Goal: Navigation & Orientation: Find specific page/section

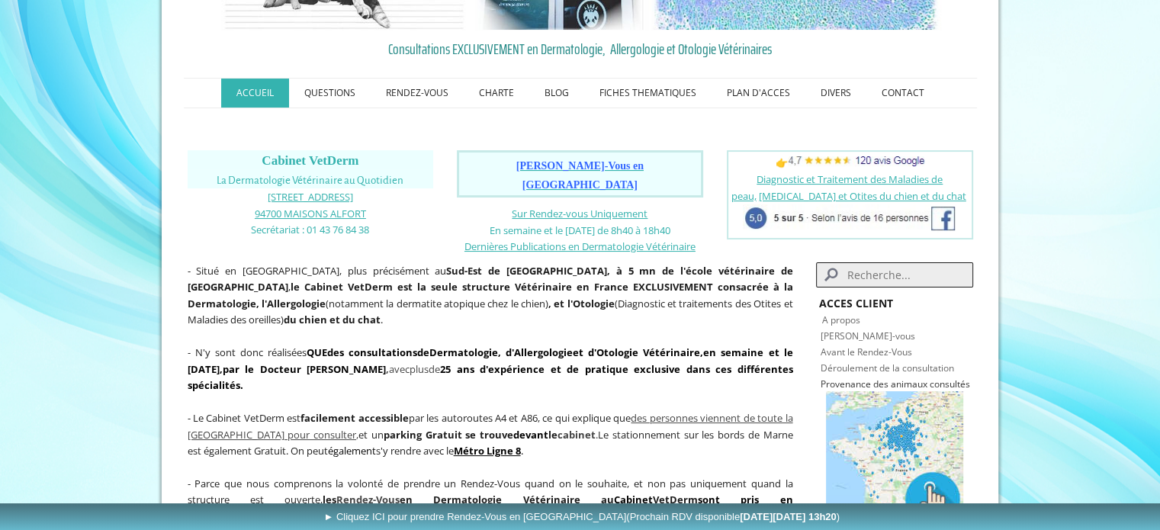
scroll to position [76, 0]
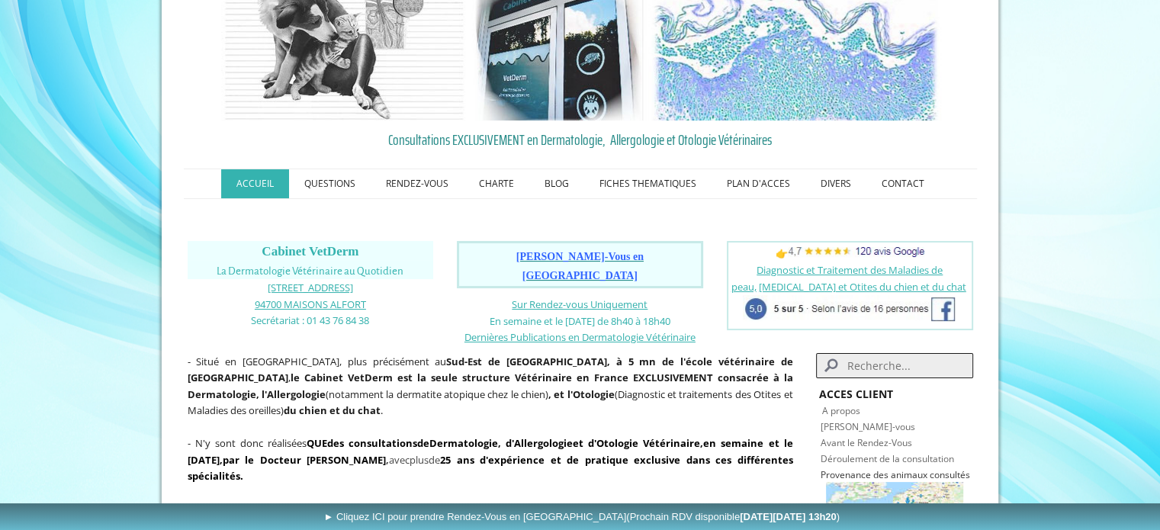
click at [555, 252] on span "Prendre Rendez-Vous en Ligne" at bounding box center [579, 266] width 127 height 30
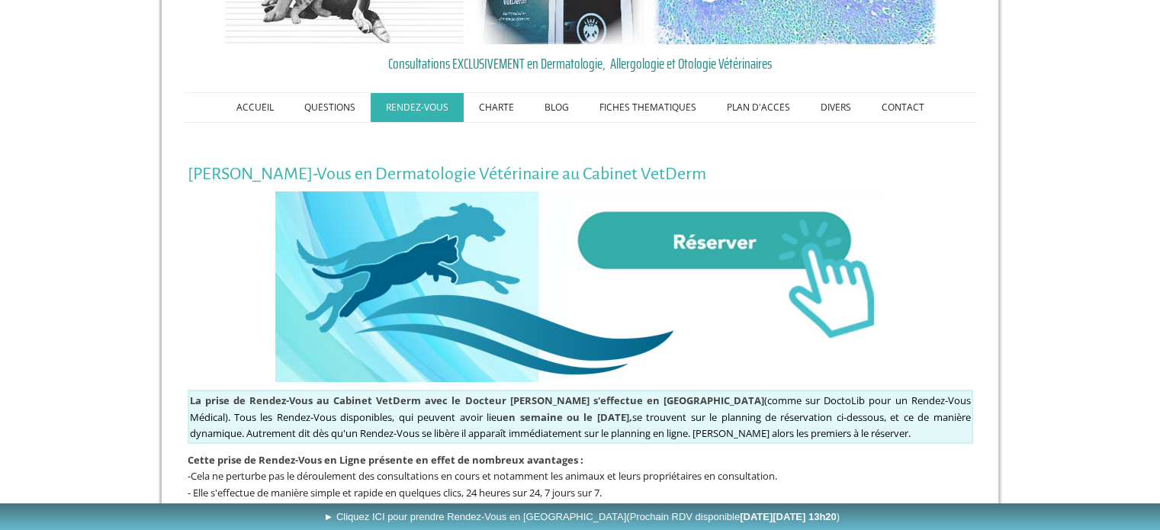
scroll to position [152, 0]
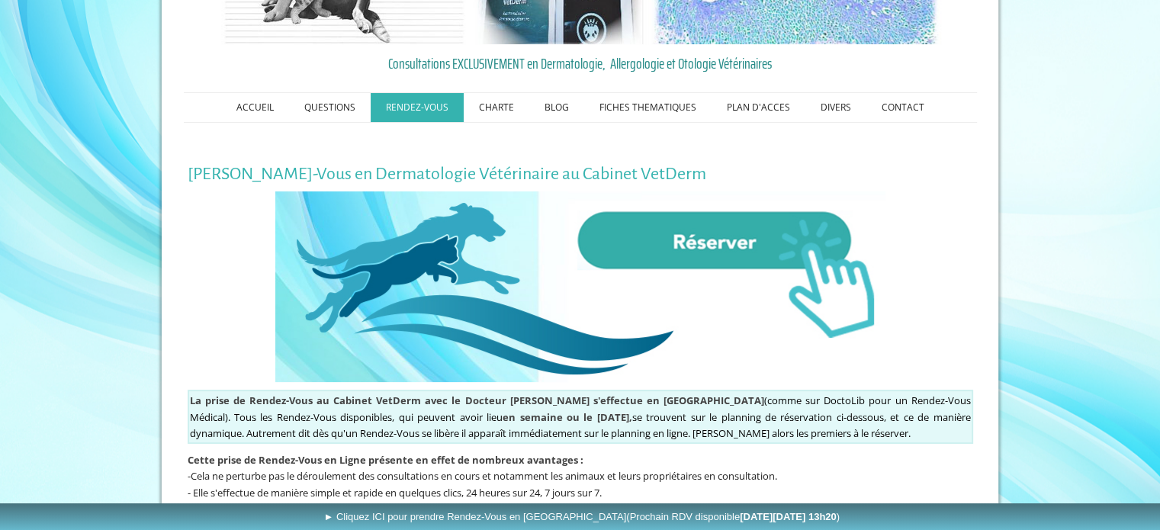
click at [692, 241] on img at bounding box center [580, 286] width 610 height 191
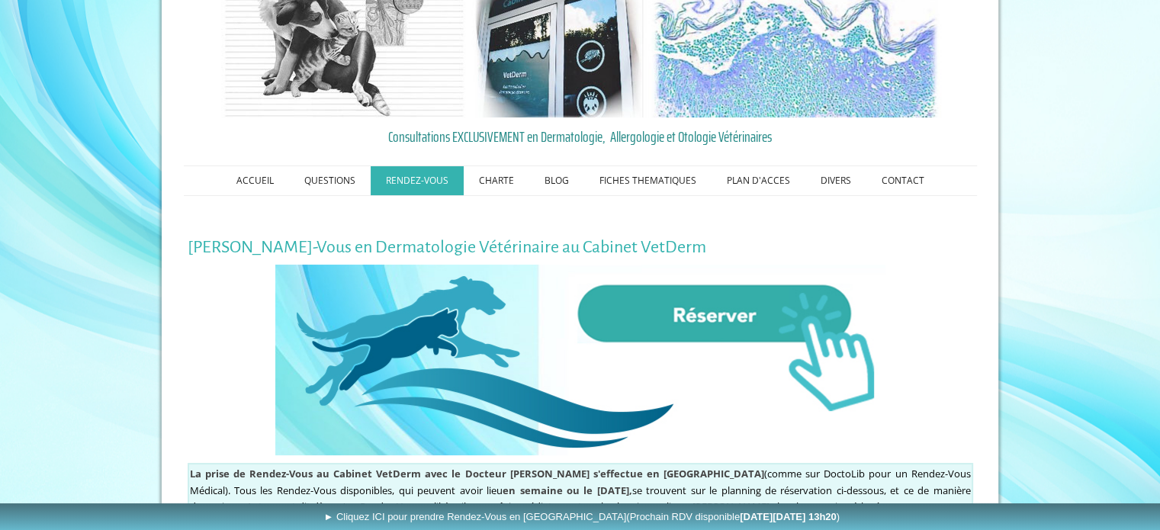
scroll to position [0, 0]
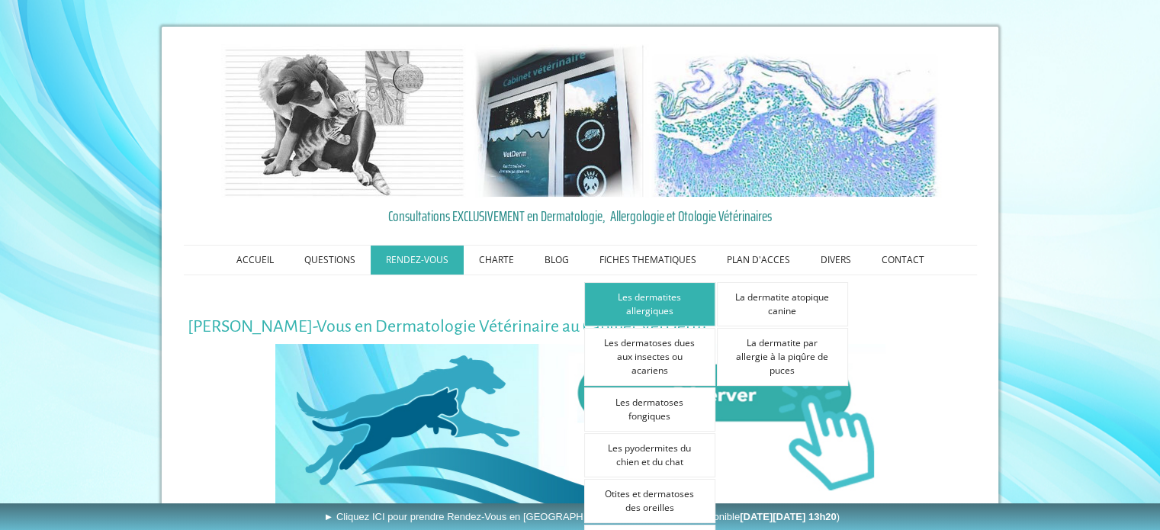
click at [654, 301] on link "Les dermatites allergiques" at bounding box center [649, 304] width 131 height 44
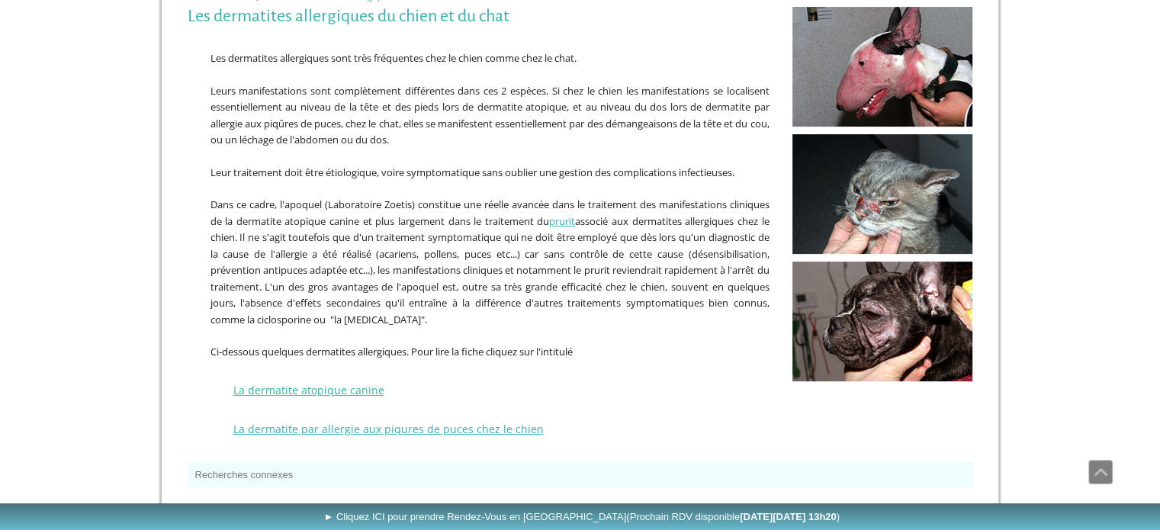
scroll to position [177, 0]
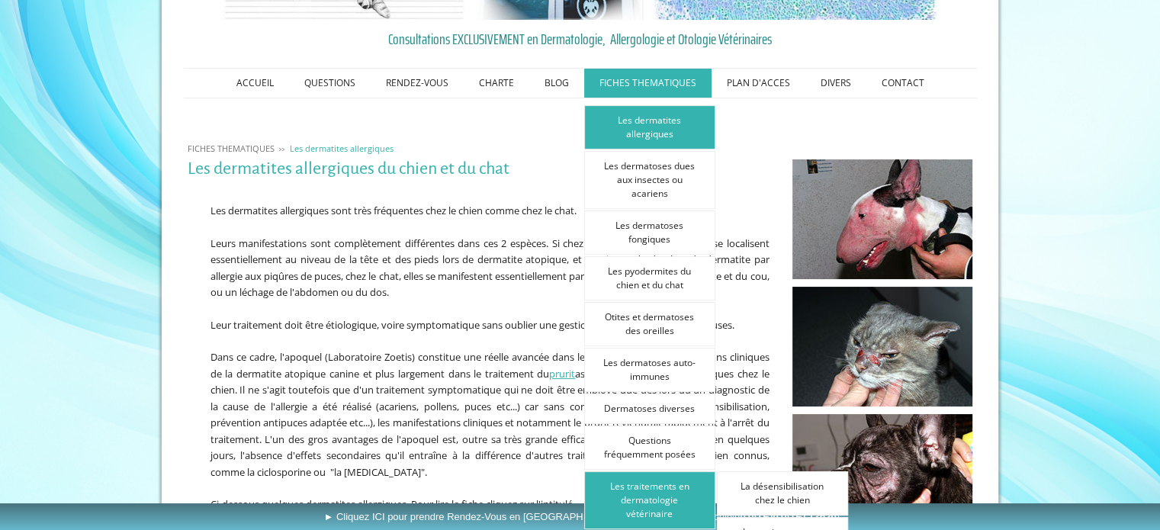
click at [647, 495] on link "Les traitements en dermatologie vétérinaire" at bounding box center [649, 500] width 131 height 58
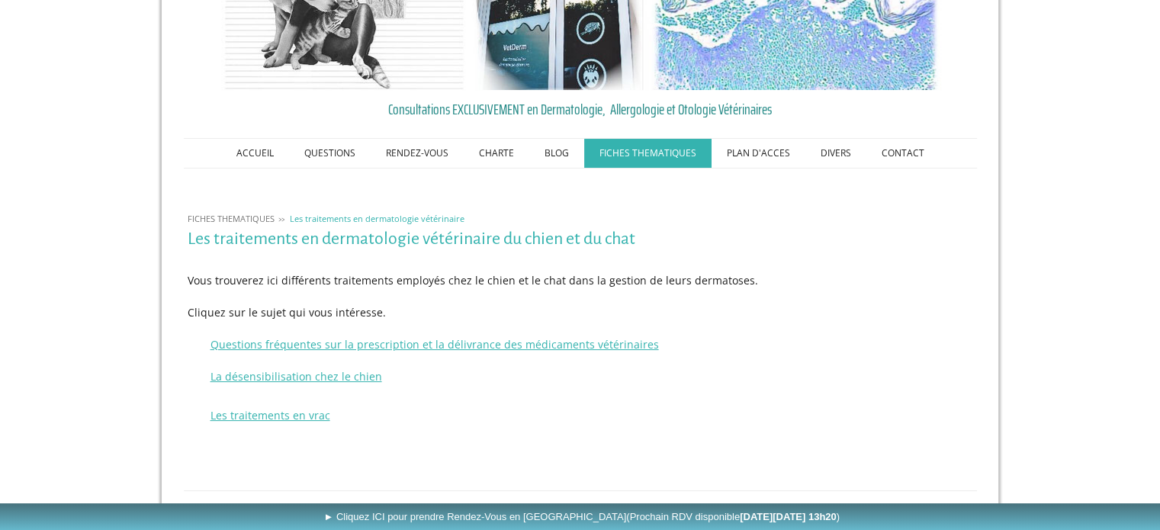
scroll to position [152, 0]
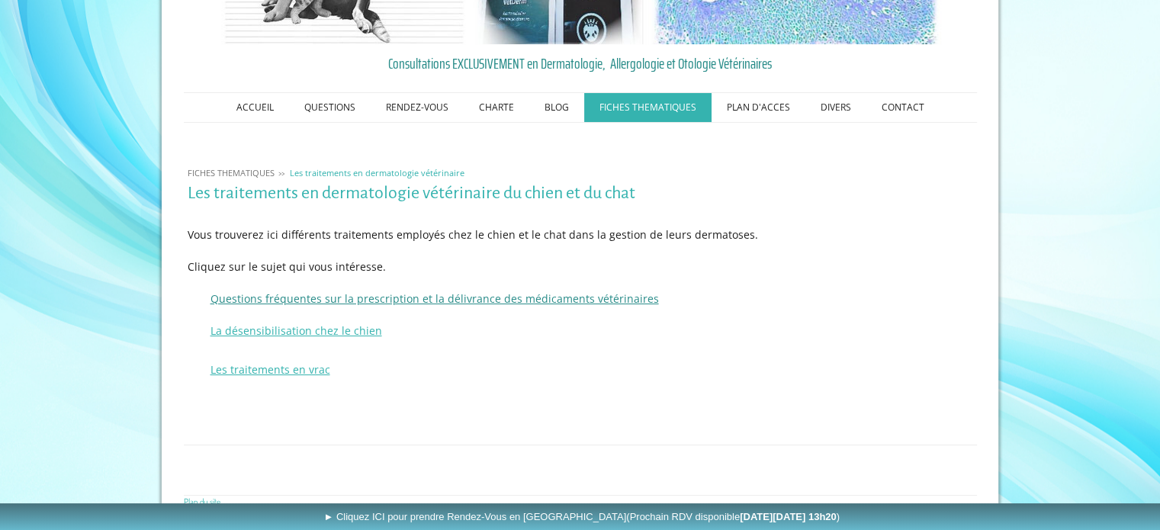
click at [523, 301] on link "Questions fréquentes sur la prescription et la délivrance des médicaments vétér…" at bounding box center [434, 298] width 448 height 14
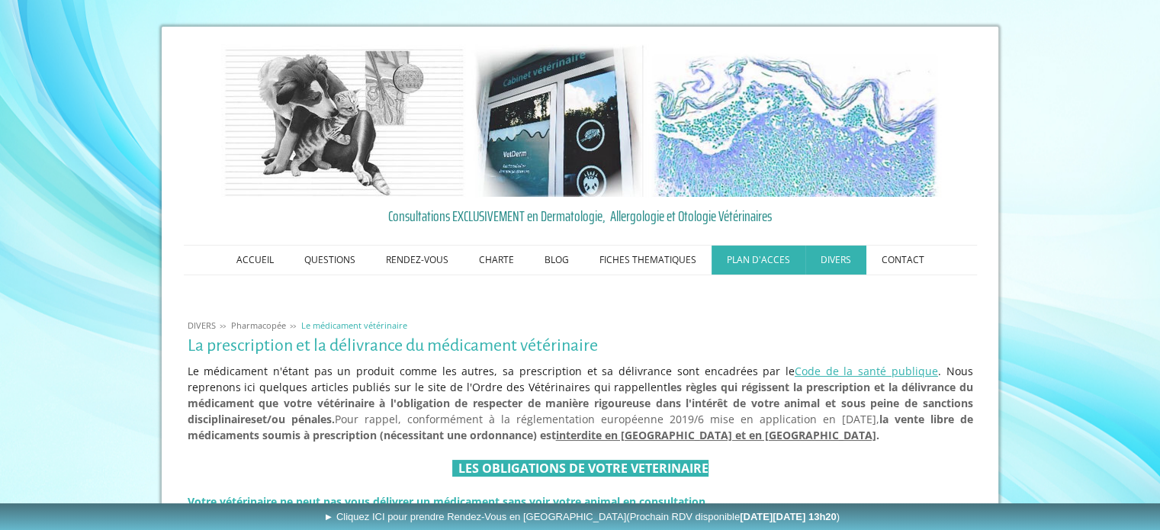
click at [755, 262] on link "PLAN D'ACCES" at bounding box center [758, 260] width 94 height 29
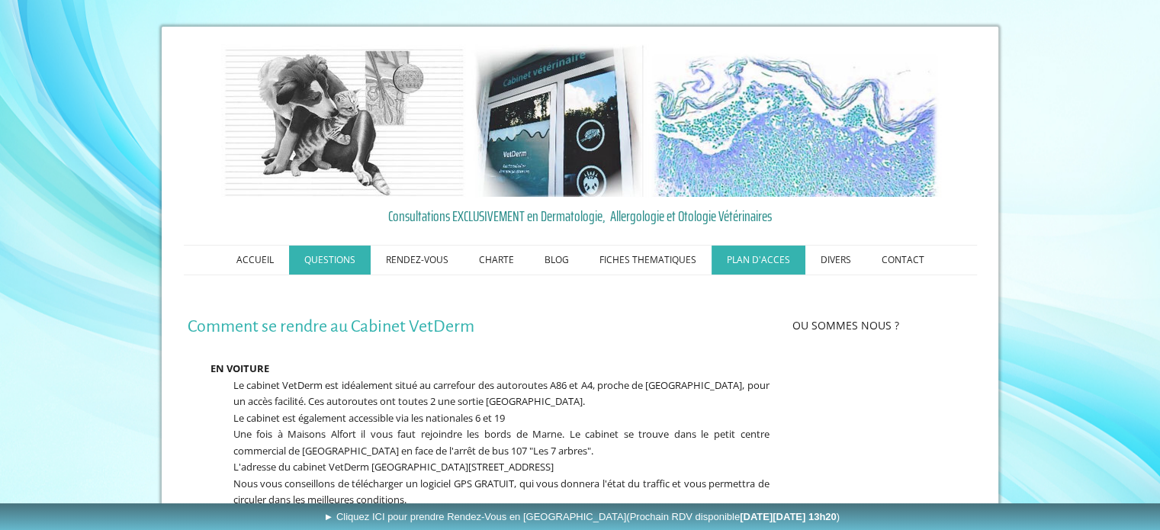
click at [344, 262] on link "QUESTIONS" at bounding box center [330, 260] width 82 height 29
